Goal: Task Accomplishment & Management: Manage account settings

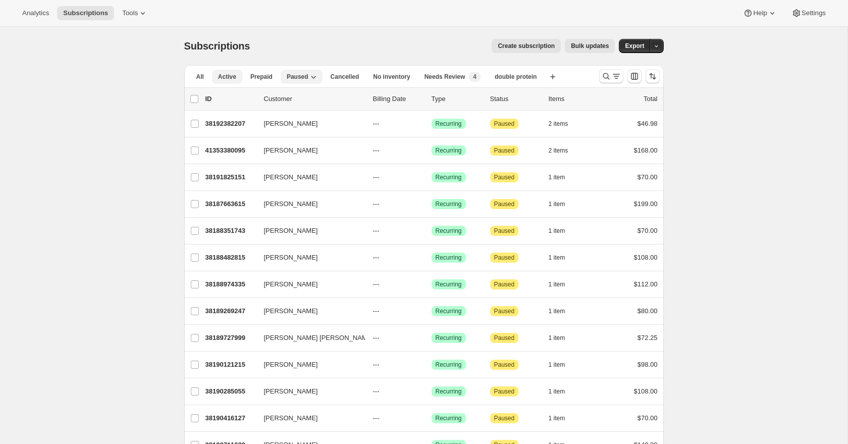
click at [222, 76] on span "Active" at bounding box center [227, 77] width 18 height 8
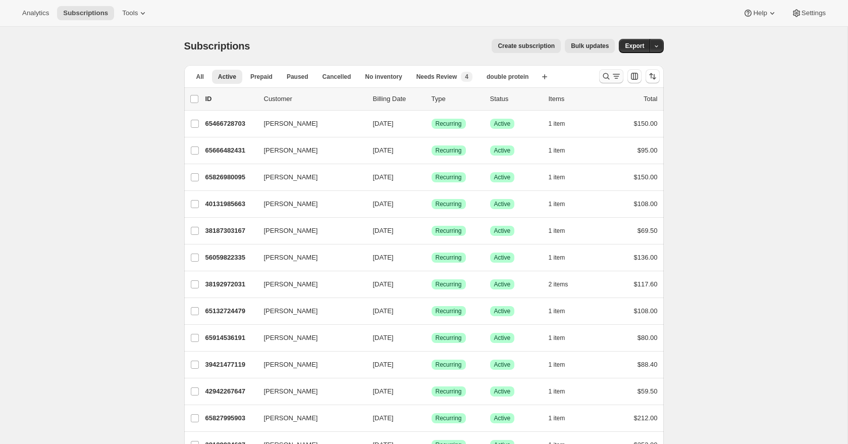
click at [613, 77] on icon "Search and filter results" at bounding box center [616, 76] width 10 height 10
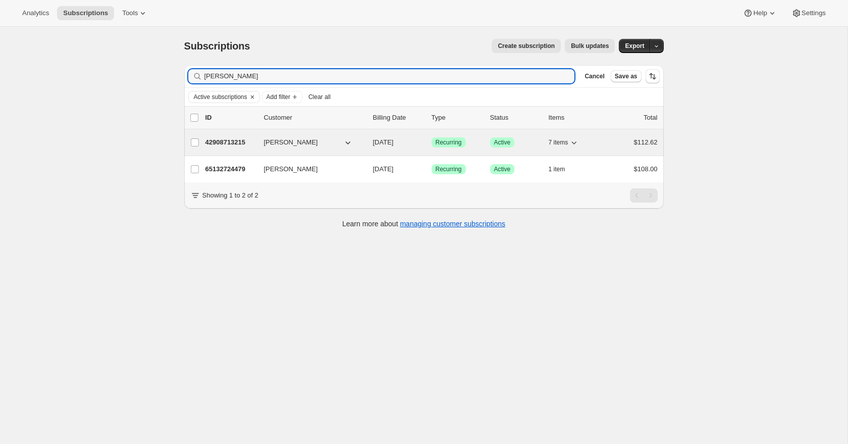
type input "[PERSON_NAME]"
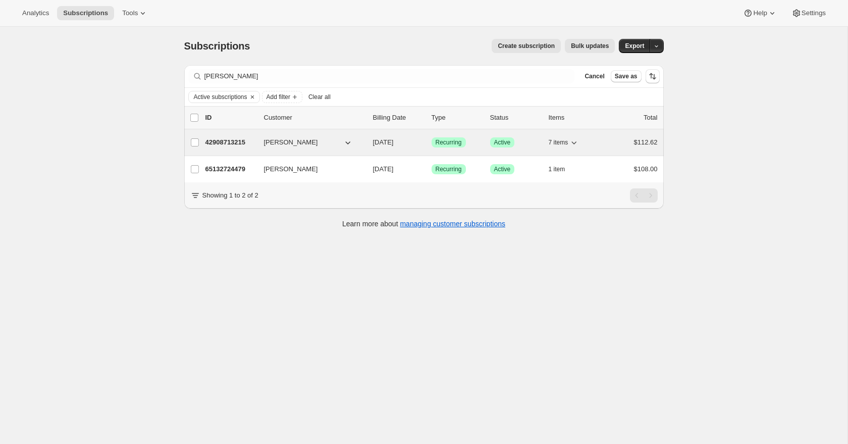
click at [211, 143] on p "42908713215" at bounding box center [230, 142] width 50 height 10
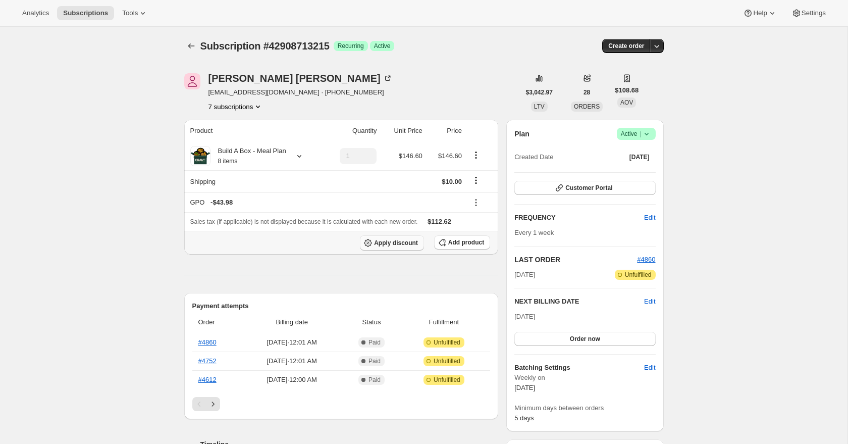
click at [410, 245] on span "Apply discount" at bounding box center [396, 243] width 44 height 8
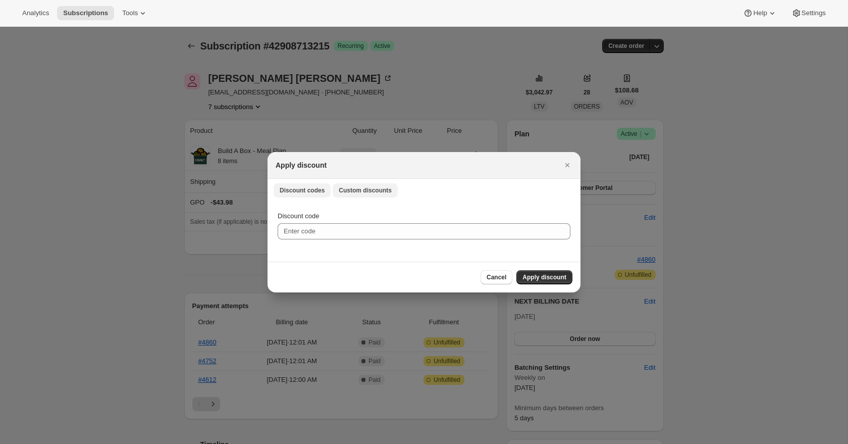
click at [377, 190] on span "Custom discounts" at bounding box center [365, 190] width 53 height 8
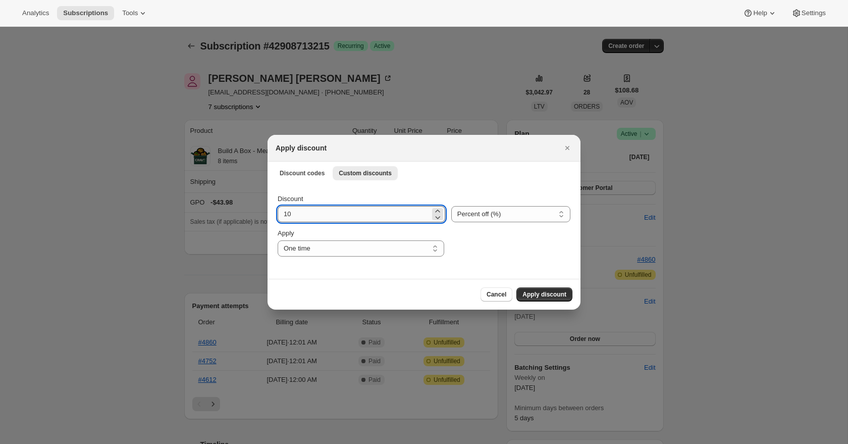
click at [390, 212] on input "10" at bounding box center [354, 214] width 152 height 16
click at [395, 251] on select "One time Specify instances... Indefinitely" at bounding box center [361, 248] width 167 height 16
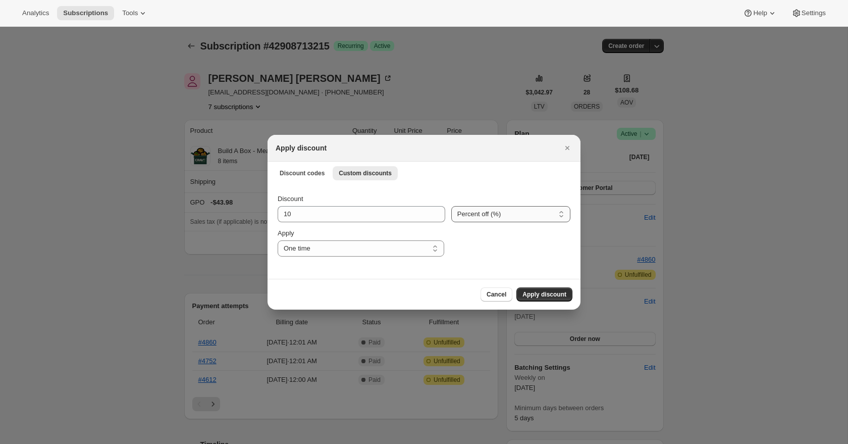
click at [518, 212] on select "Percent off (%) Amount off ($)" at bounding box center [510, 214] width 119 height 16
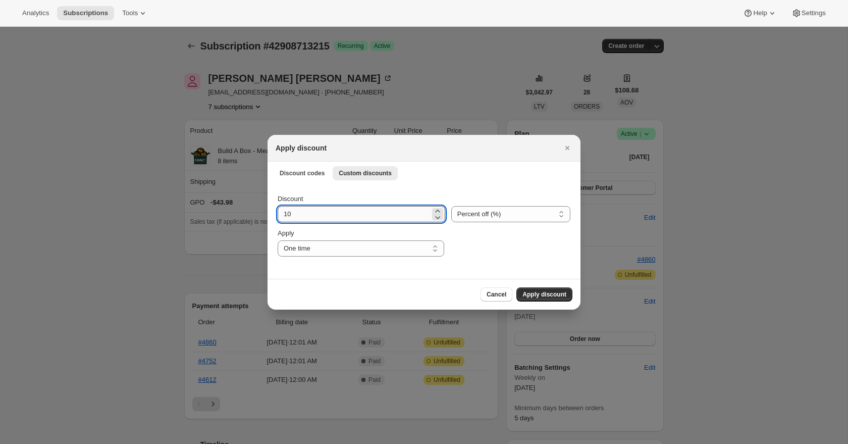
click at [378, 215] on input "10" at bounding box center [354, 214] width 152 height 16
type input "100"
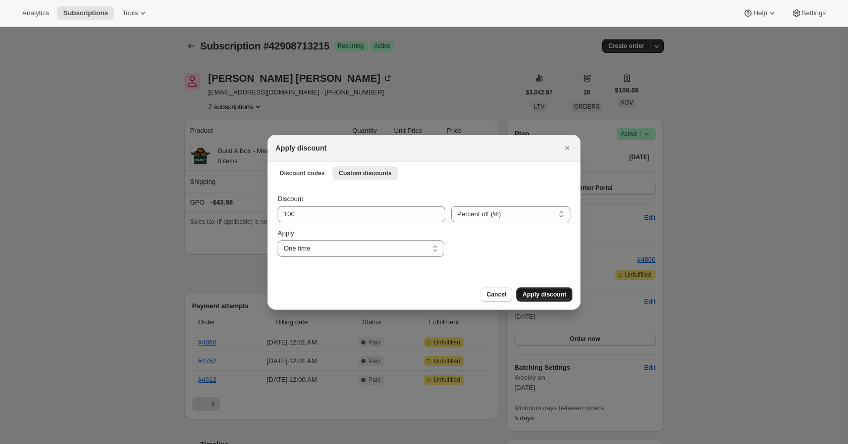
click at [542, 290] on button "Apply discount" at bounding box center [544, 294] width 56 height 14
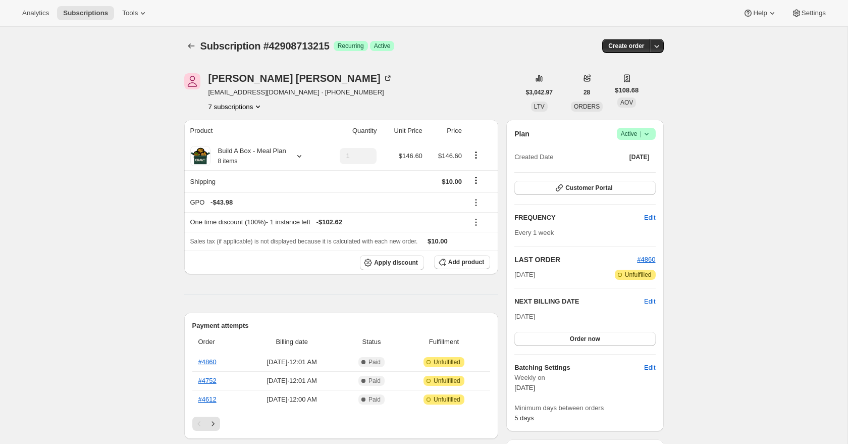
click at [252, 111] on button "7 subscriptions" at bounding box center [235, 106] width 55 height 10
click at [192, 45] on icon "Subscriptions" at bounding box center [191, 46] width 10 height 10
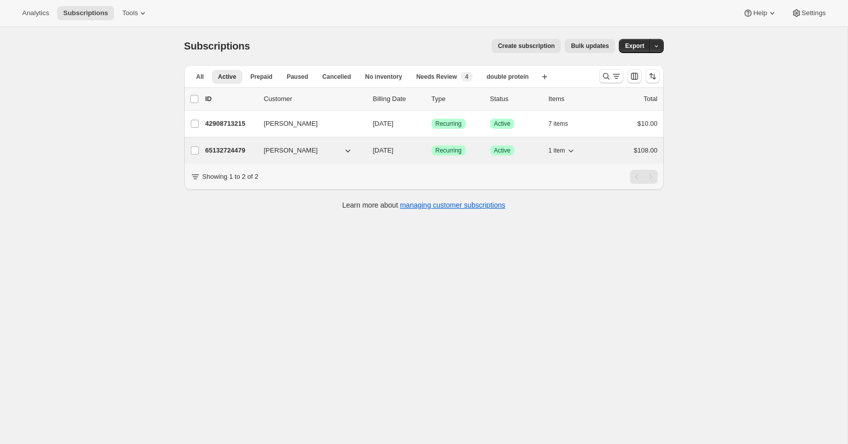
click at [237, 150] on p "65132724479" at bounding box center [230, 150] width 50 height 10
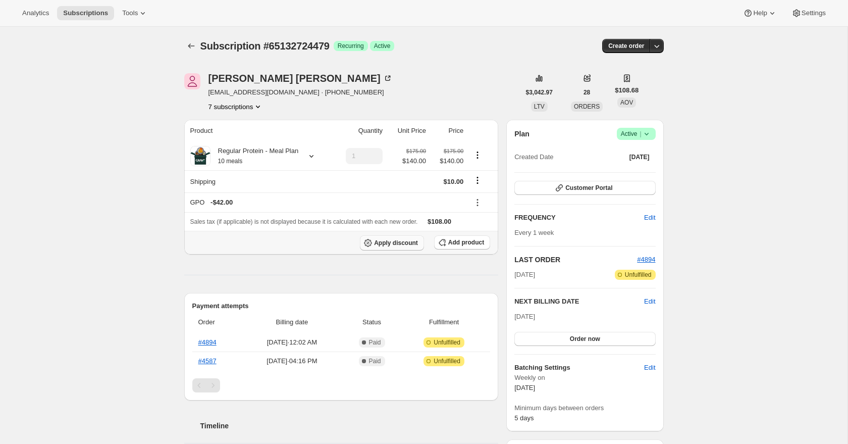
click at [407, 247] on span "Apply discount" at bounding box center [396, 243] width 44 height 8
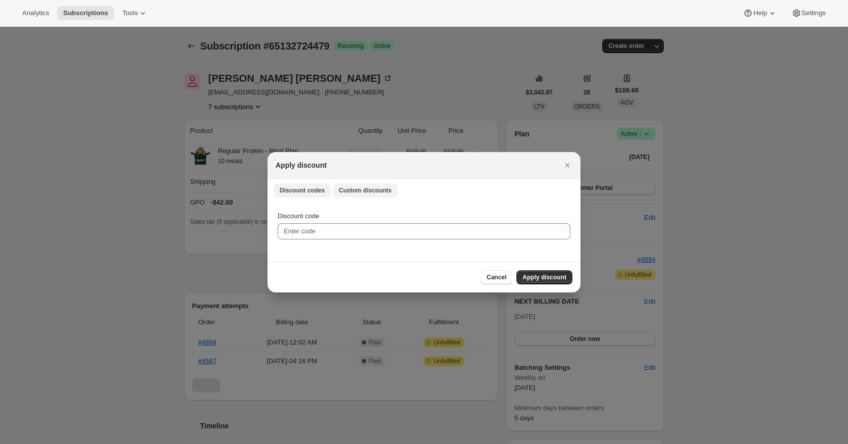
click at [381, 187] on span "Custom discounts" at bounding box center [365, 190] width 53 height 8
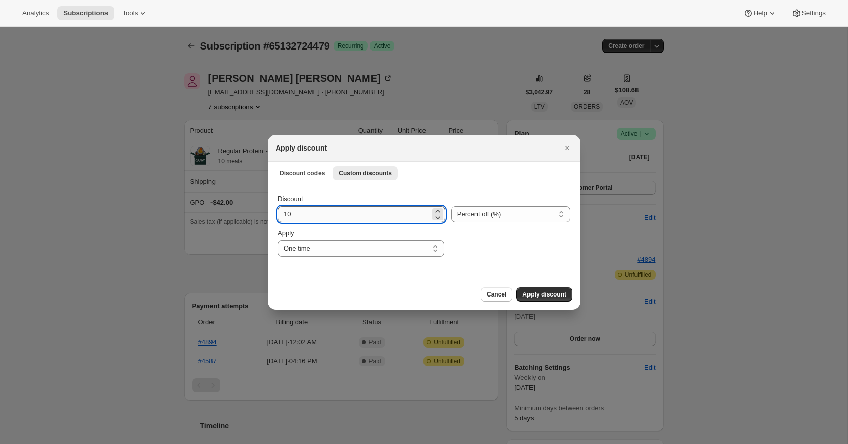
click at [369, 218] on input "10" at bounding box center [354, 214] width 152 height 16
type input "100"
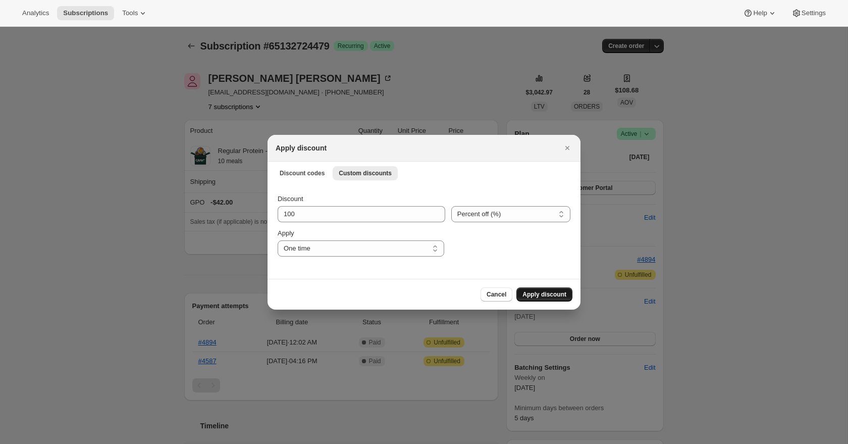
click at [541, 291] on span "Apply discount" at bounding box center [544, 294] width 44 height 8
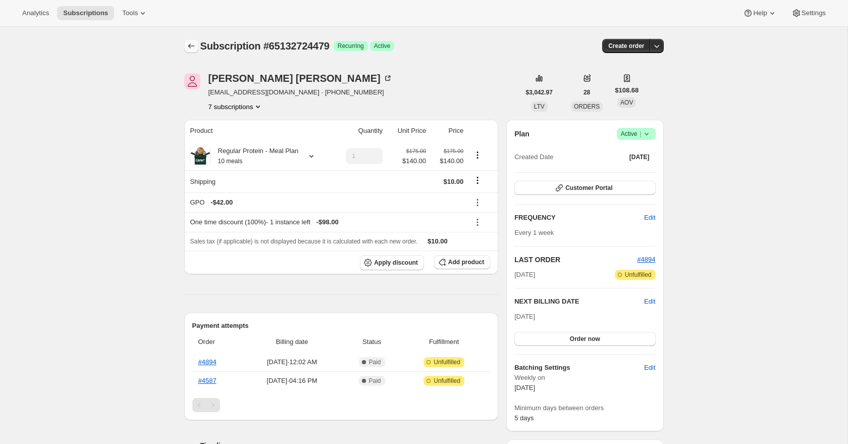
click at [188, 43] on icon "Subscriptions" at bounding box center [191, 46] width 10 height 10
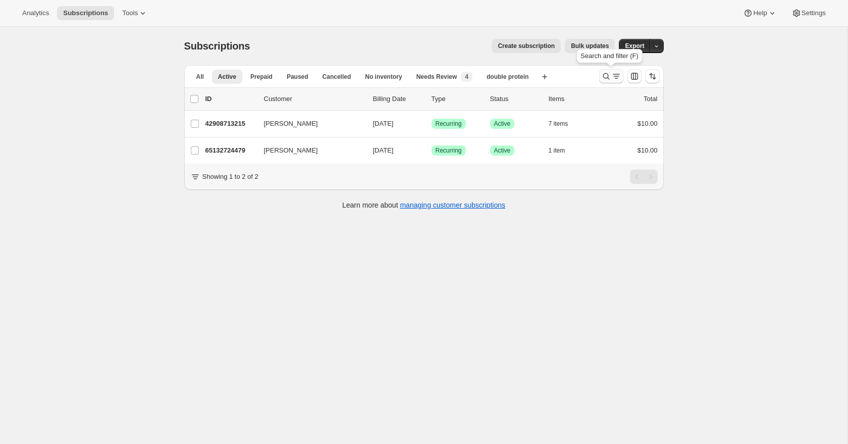
click at [609, 79] on icon "Search and filter results" at bounding box center [606, 76] width 10 height 10
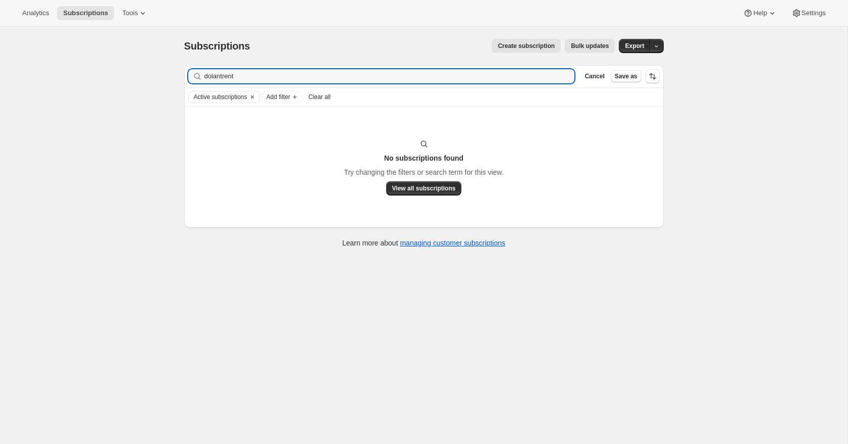
type input "dolantrent"
click at [566, 77] on icon "button" at bounding box center [563, 76] width 7 height 7
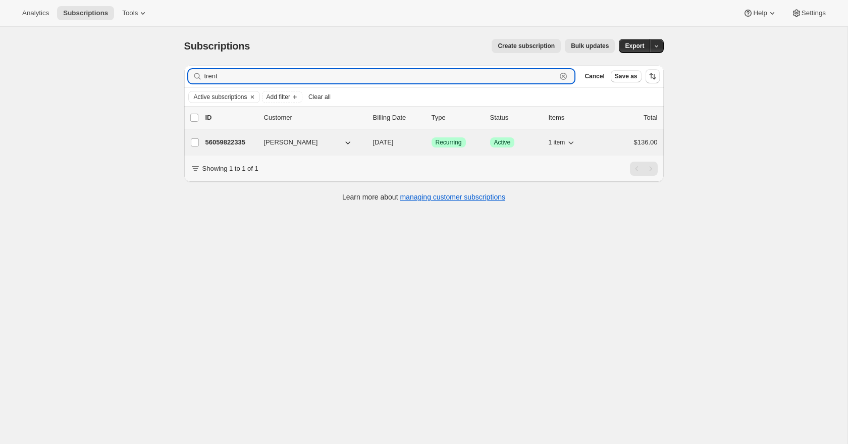
type input "trent"
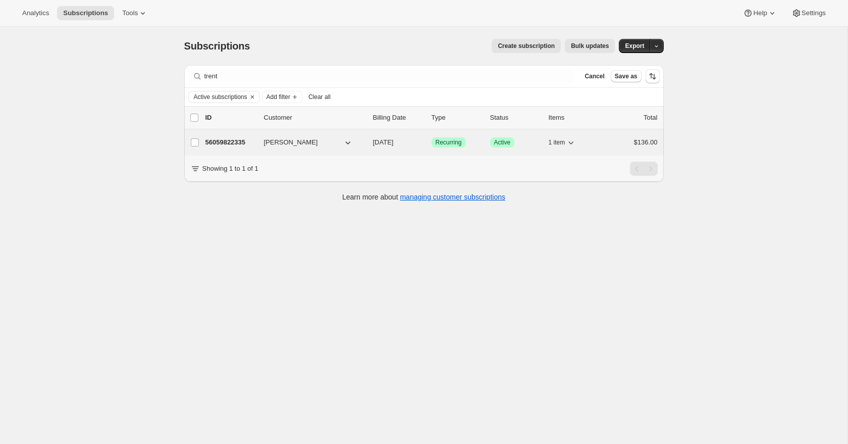
click at [229, 142] on p "56059822335" at bounding box center [230, 142] width 50 height 10
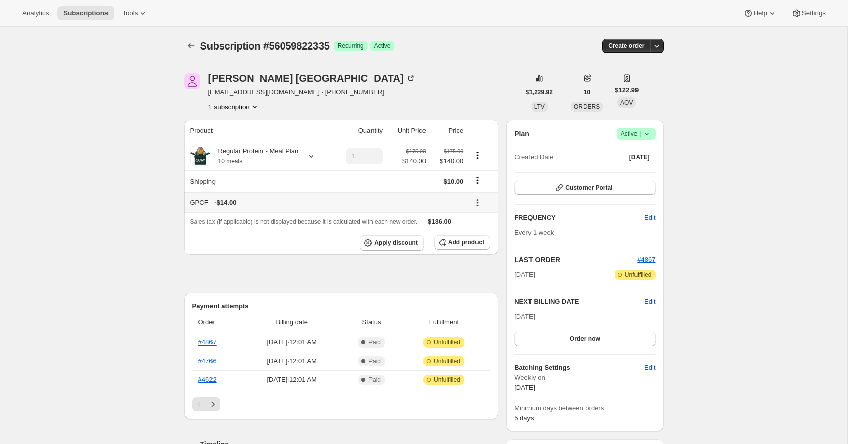
click at [478, 200] on icon at bounding box center [478, 200] width 2 height 2
click at [474, 185] on icon "Shipping actions" at bounding box center [477, 180] width 10 height 10
click at [406, 247] on span "Apply discount" at bounding box center [396, 243] width 44 height 8
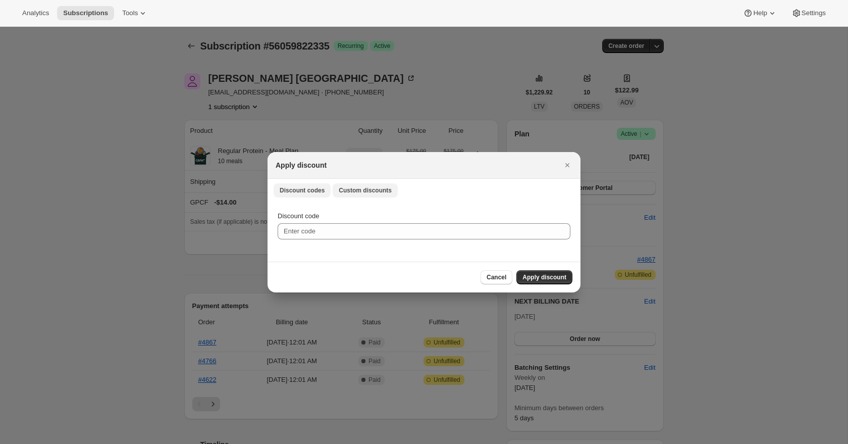
click at [383, 194] on button "Custom discounts" at bounding box center [365, 190] width 65 height 14
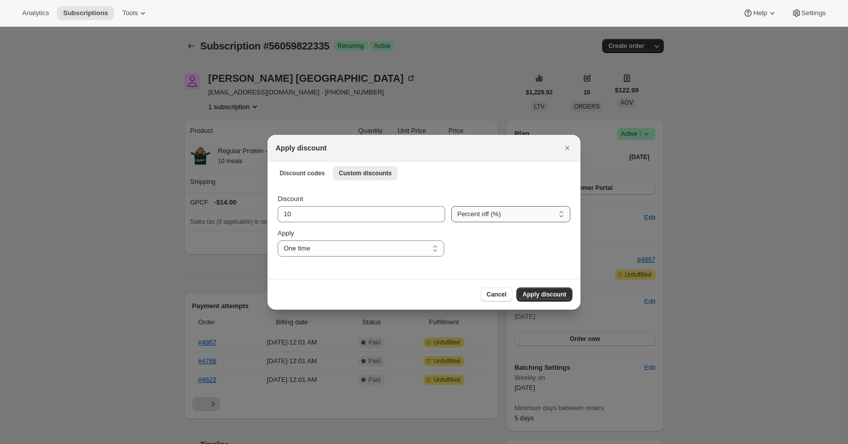
click at [486, 216] on select "Percent off (%) Amount off ($)" at bounding box center [510, 214] width 119 height 16
select select "fixed"
click at [451, 206] on select "Percent off (%) Amount off ($)" at bounding box center [510, 214] width 119 height 16
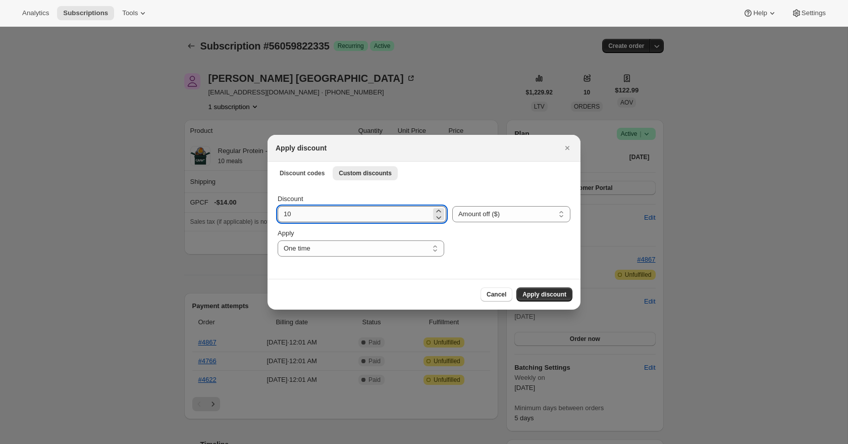
click at [362, 212] on input "10" at bounding box center [354, 214] width 153 height 16
type input "100"
click at [388, 250] on select "One time Specify instances... Indefinitely" at bounding box center [361, 248] width 167 height 16
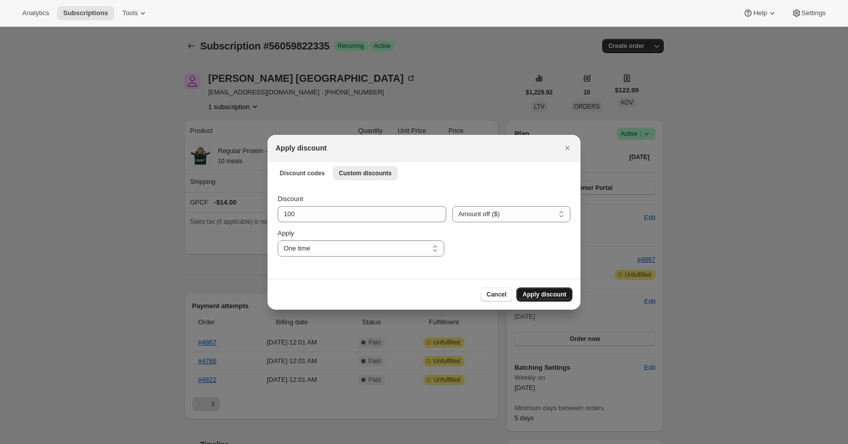
click at [541, 294] on span "Apply discount" at bounding box center [544, 294] width 44 height 8
